Goal: Task Accomplishment & Management: Use online tool/utility

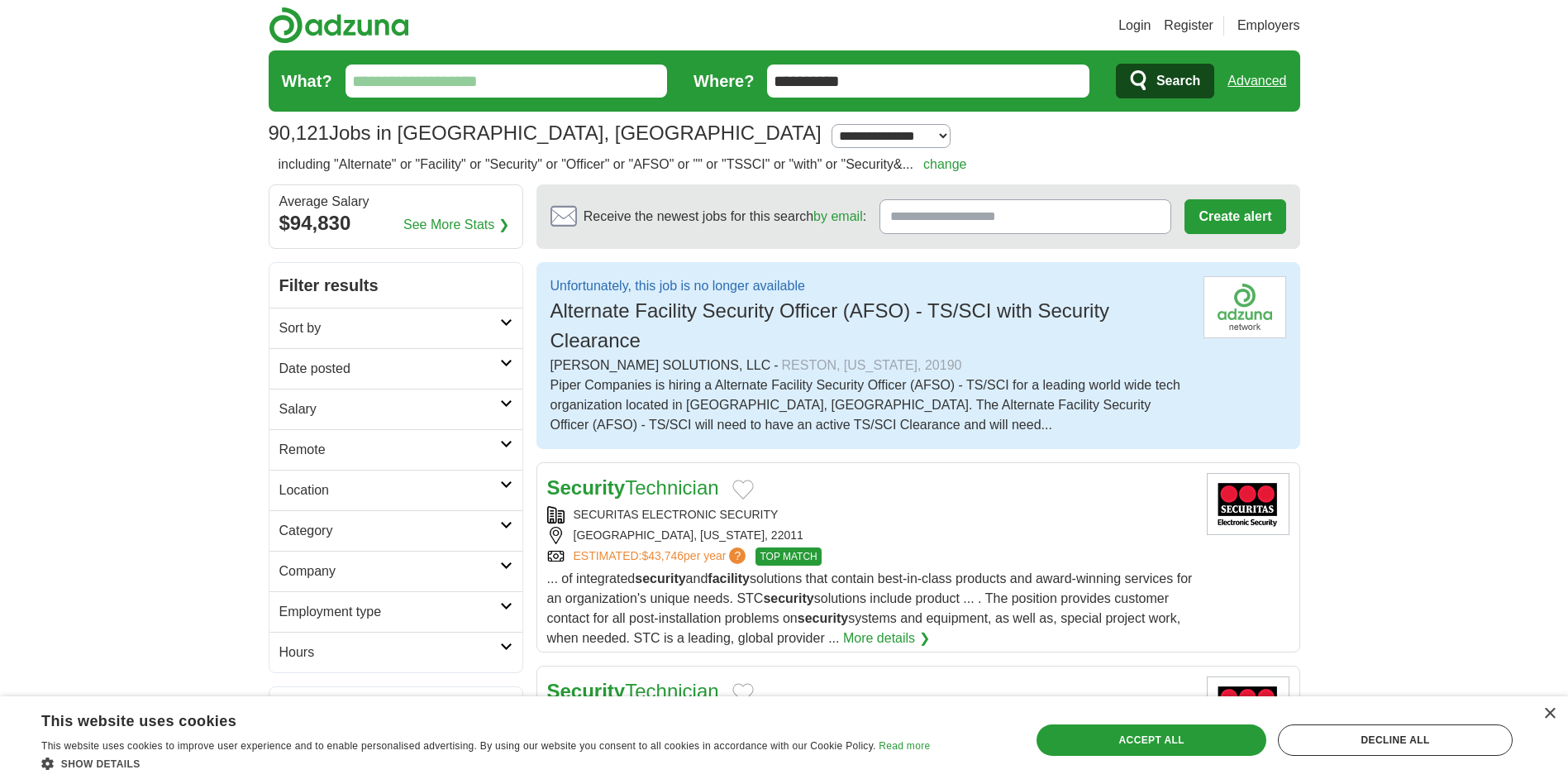
click at [787, 314] on span "Alternate Facility Security Officer (AFSO) - TS/SCI with Security Clearance" at bounding box center [830, 325] width 559 height 52
click at [729, 358] on div "[PERSON_NAME] SOLUTIONS, LLC - RESTON, [US_STATE], 20190" at bounding box center [870, 366] width 640 height 20
click at [638, 440] on div "Unfortunately, this job is no longer available Alternate Facility Security Offi…" at bounding box center [918, 356] width 764 height 187
click at [787, 417] on div "Piper Companies is hiring a Alternate Facility Security Officer (AFSO) - TS/SCI…" at bounding box center [870, 405] width 640 height 60
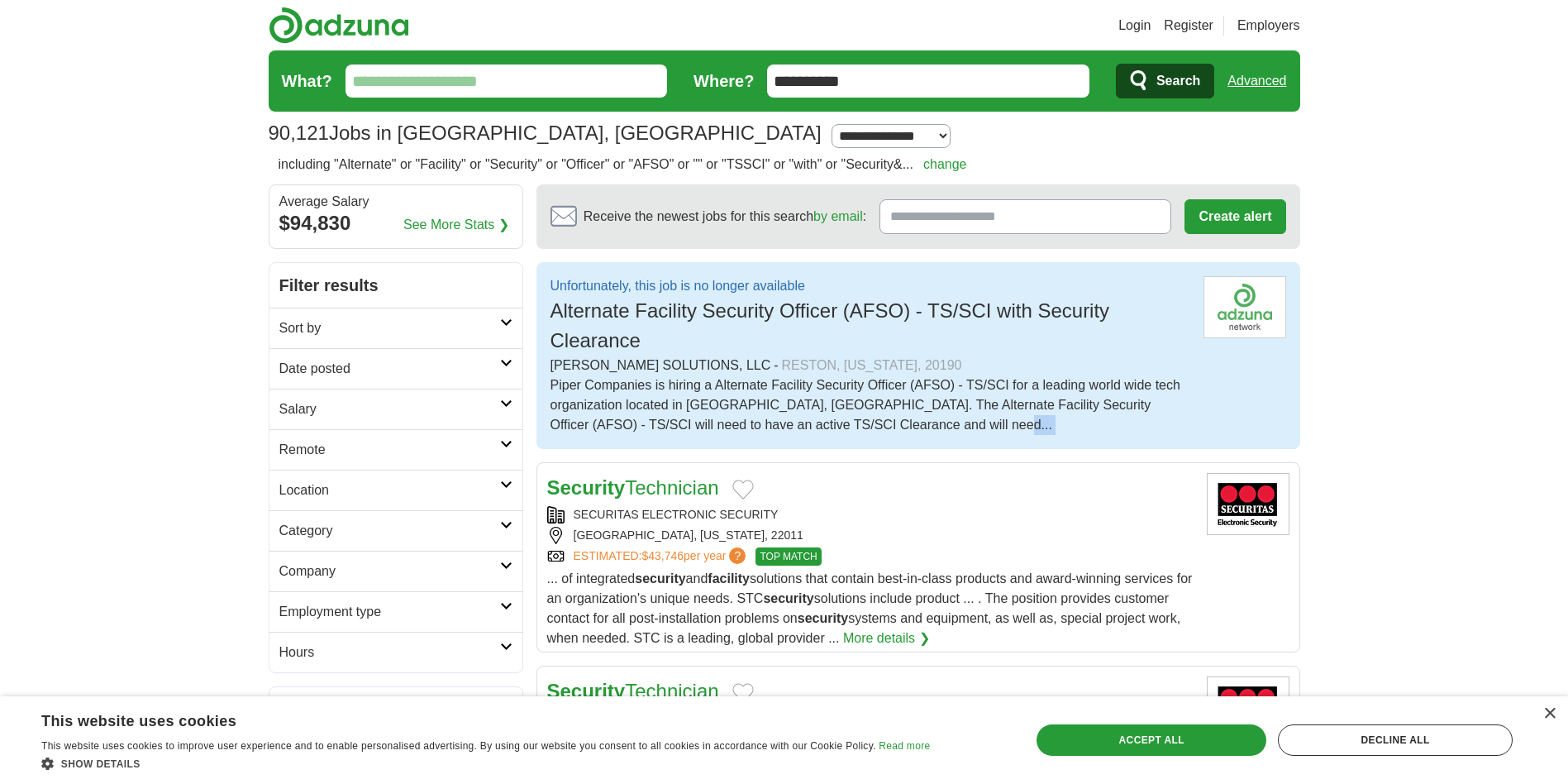
click at [771, 354] on h2 "Unfortunately, this job is no longer available Alternate Facility Security Offi…" at bounding box center [870, 316] width 640 height 79
click at [641, 389] on div "Piper Companies is hiring a Alternate Facility Security Officer (AFSO) - TS/SCI…" at bounding box center [870, 405] width 640 height 60
drag, startPoint x: 590, startPoint y: 287, endPoint x: 766, endPoint y: 284, distance: 176.0
click at [767, 284] on p "Unfortunately, this job is no longer available" at bounding box center [870, 287] width 640 height 20
click at [787, 338] on h2 "Unfortunately, this job is no longer available Alternate Facility Security Offi…" at bounding box center [870, 316] width 640 height 79
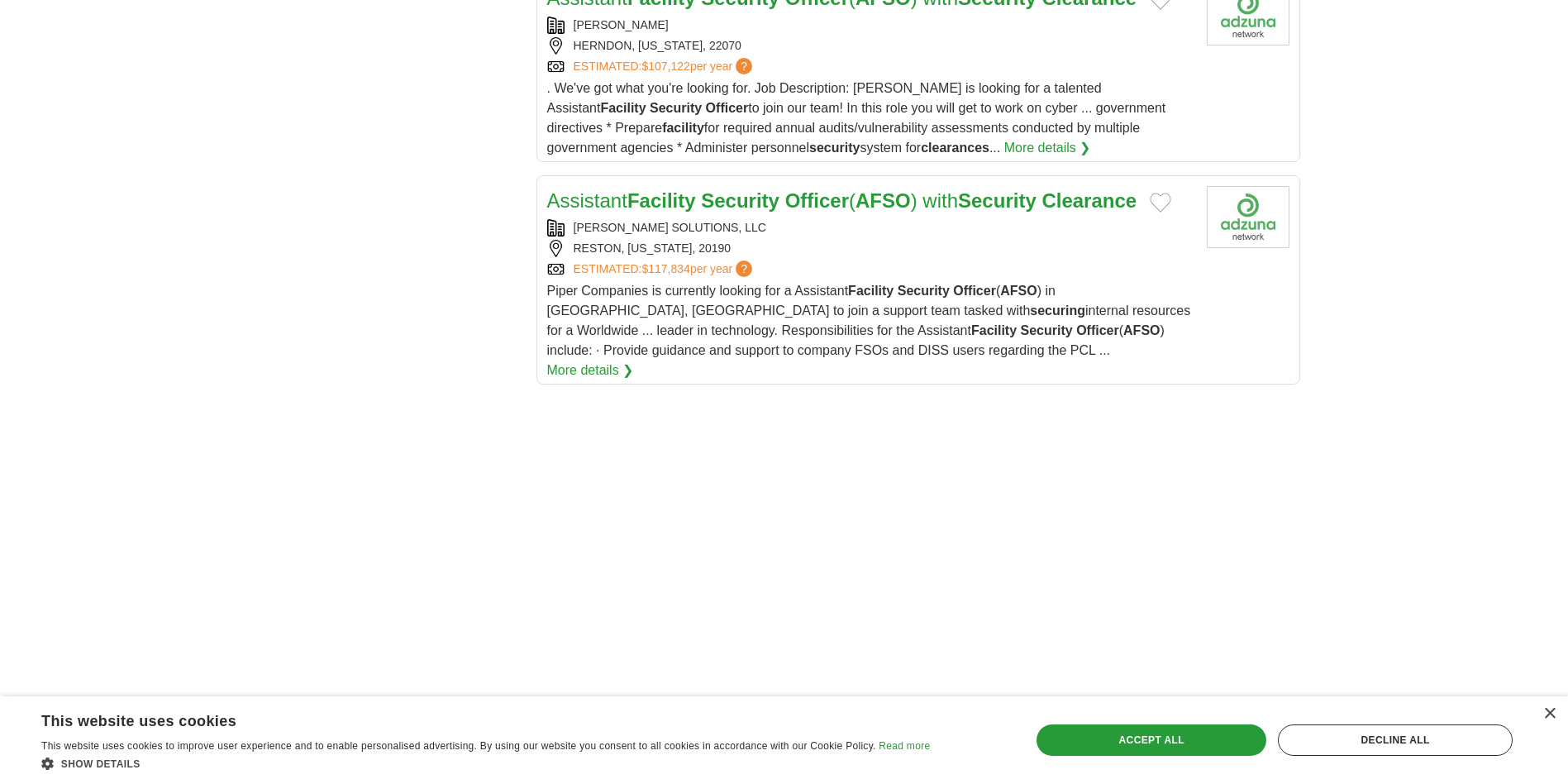
scroll to position [2398, 0]
